Goal: Task Accomplishment & Management: Manage account settings

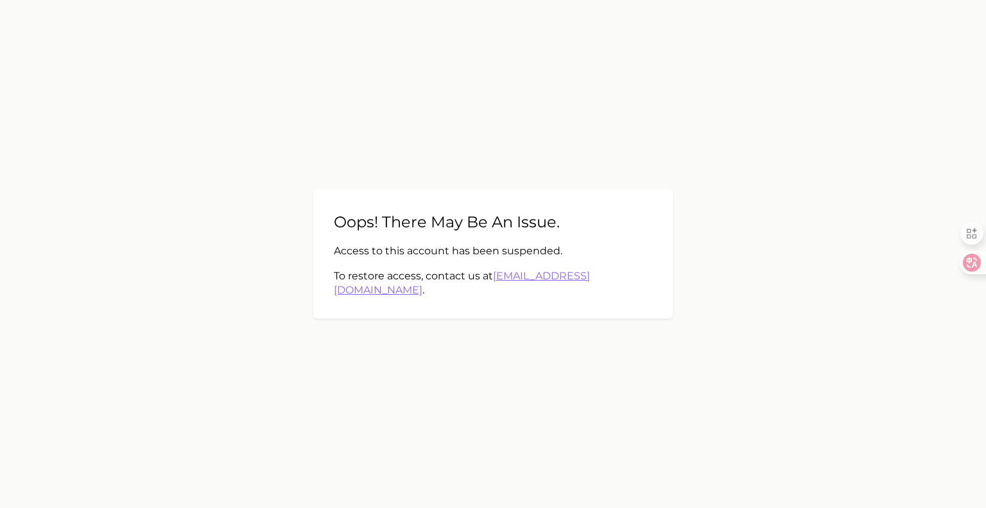
click at [453, 277] on p "To restore access, contact us at [EMAIL_ADDRESS][DOMAIN_NAME] ." at bounding box center [493, 283] width 318 height 29
click at [460, 258] on p "Access to this account has been suspended." at bounding box center [493, 251] width 318 height 14
click at [462, 255] on p "Access to this account has been suspended." at bounding box center [493, 251] width 318 height 14
click at [453, 258] on p "Access to this account has been suspended." at bounding box center [493, 251] width 318 height 14
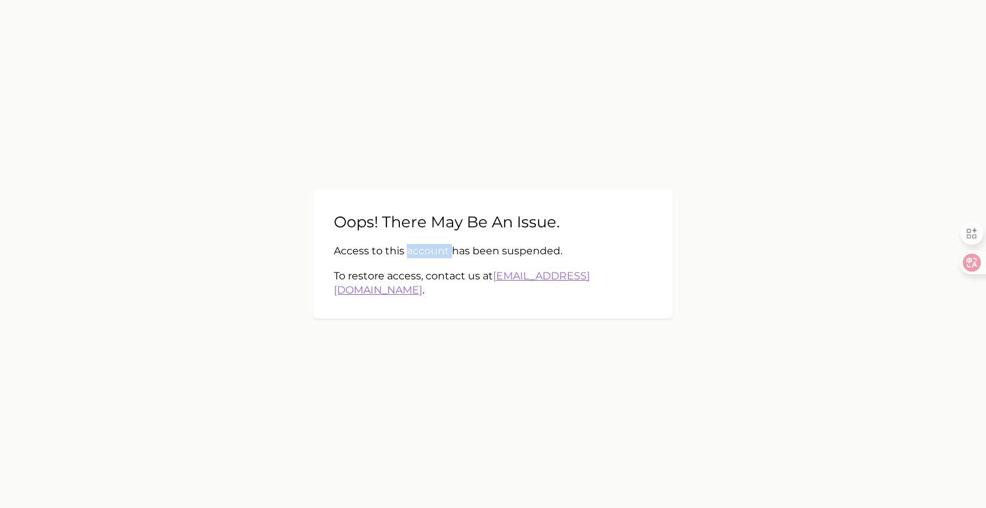
click at [453, 258] on p "Access to this account has been suspended." at bounding box center [493, 251] width 318 height 14
click at [447, 278] on p "To restore access, contact us at [EMAIL_ADDRESS][DOMAIN_NAME] ." at bounding box center [493, 283] width 318 height 29
